Goal: Find specific page/section: Find specific page/section

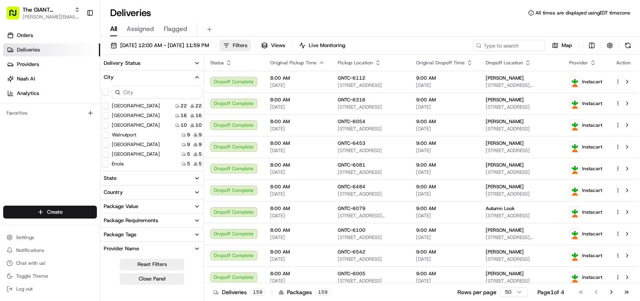
click at [247, 45] on span "Filters" at bounding box center [240, 45] width 14 height 7
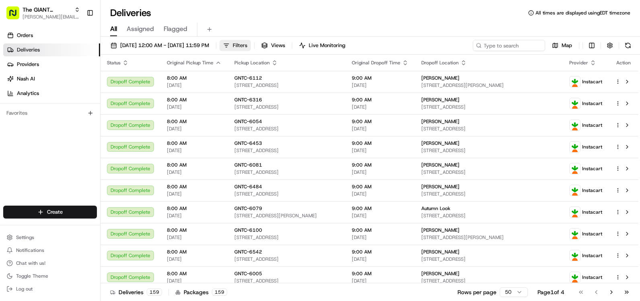
click at [247, 47] on span "Filters" at bounding box center [240, 45] width 14 height 7
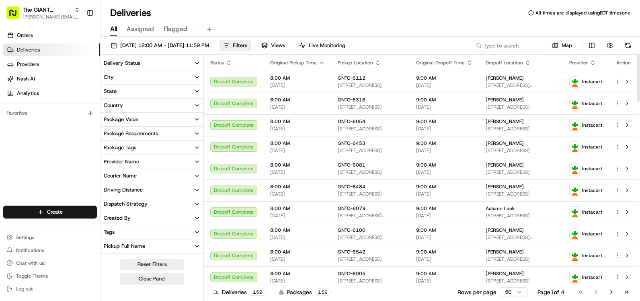
click at [160, 81] on button "City" at bounding box center [151, 77] width 103 height 14
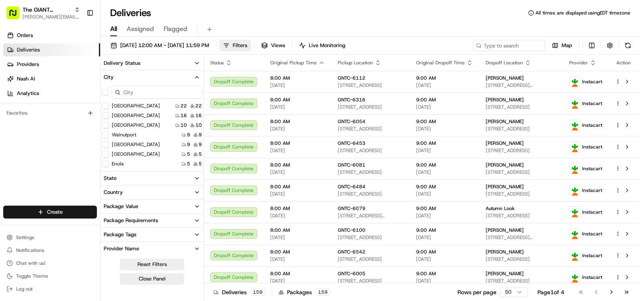
click at [169, 90] on input at bounding box center [157, 92] width 90 height 13
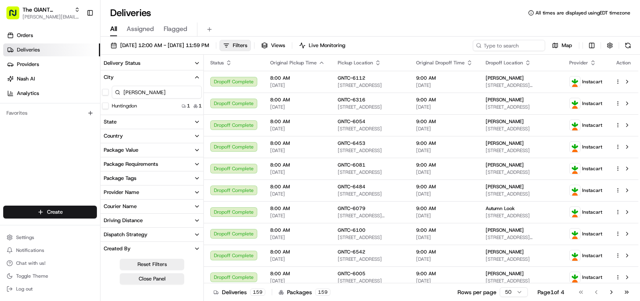
type input "[PERSON_NAME]"
click at [108, 108] on button "Huntingdon" at bounding box center [105, 105] width 6 height 6
